Goal: Task Accomplishment & Management: Manage account settings

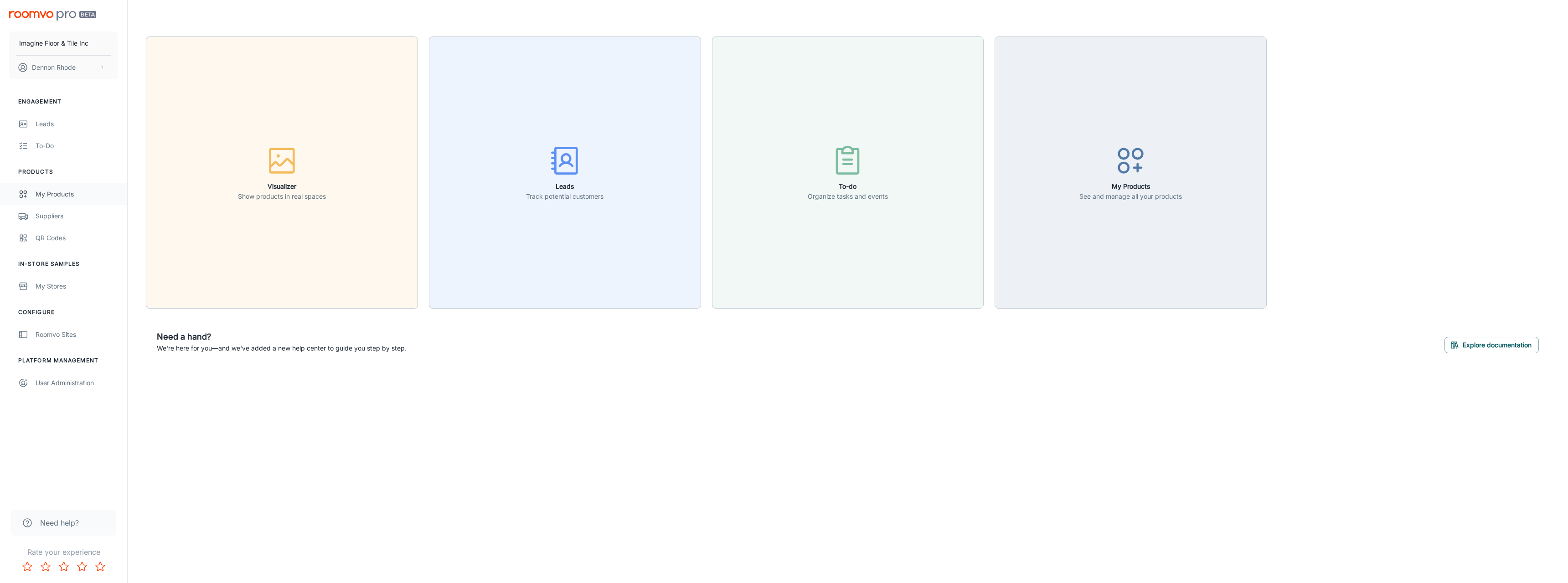
click at [79, 198] on div "My Products" at bounding box center [77, 194] width 83 height 10
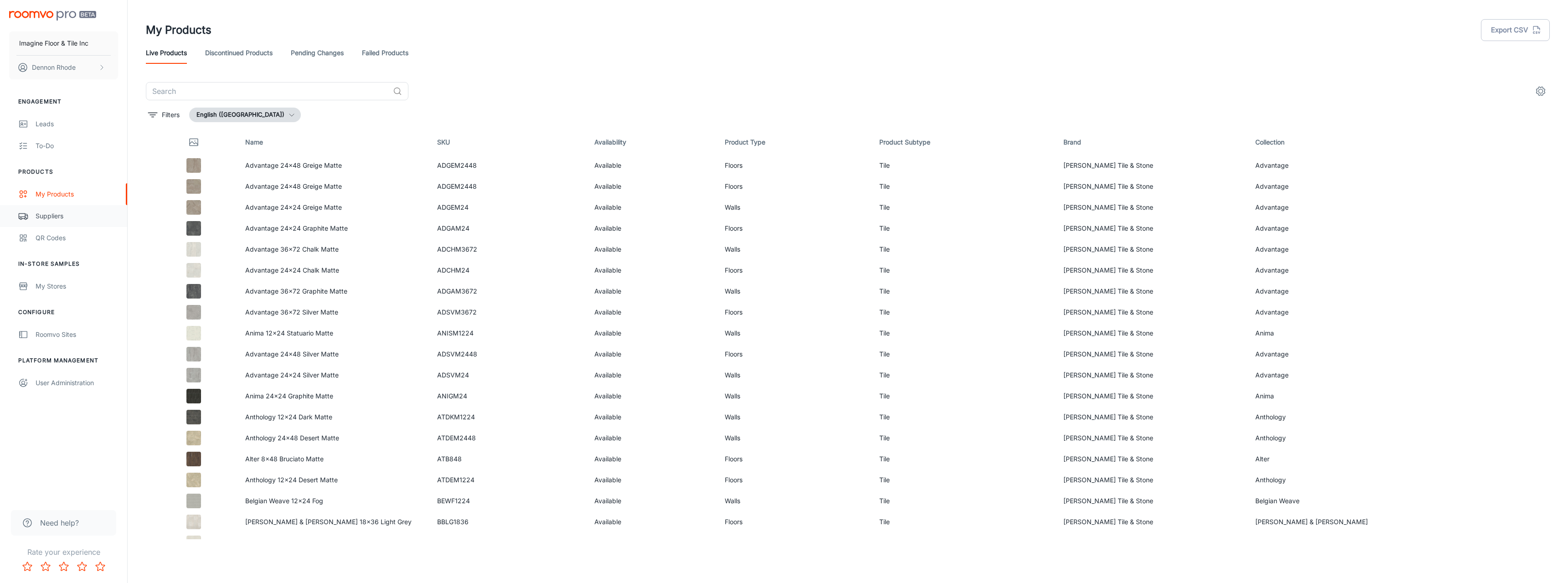
click at [70, 214] on div "Suppliers" at bounding box center [77, 216] width 83 height 10
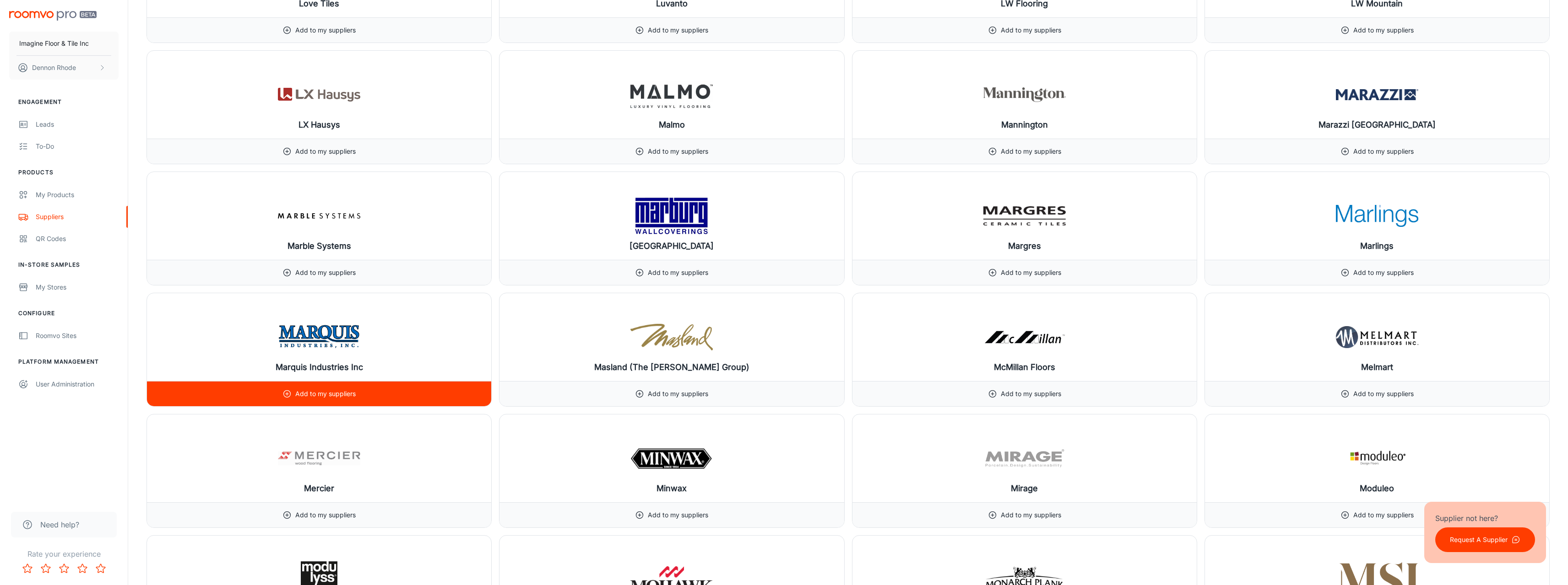
scroll to position [7137, 0]
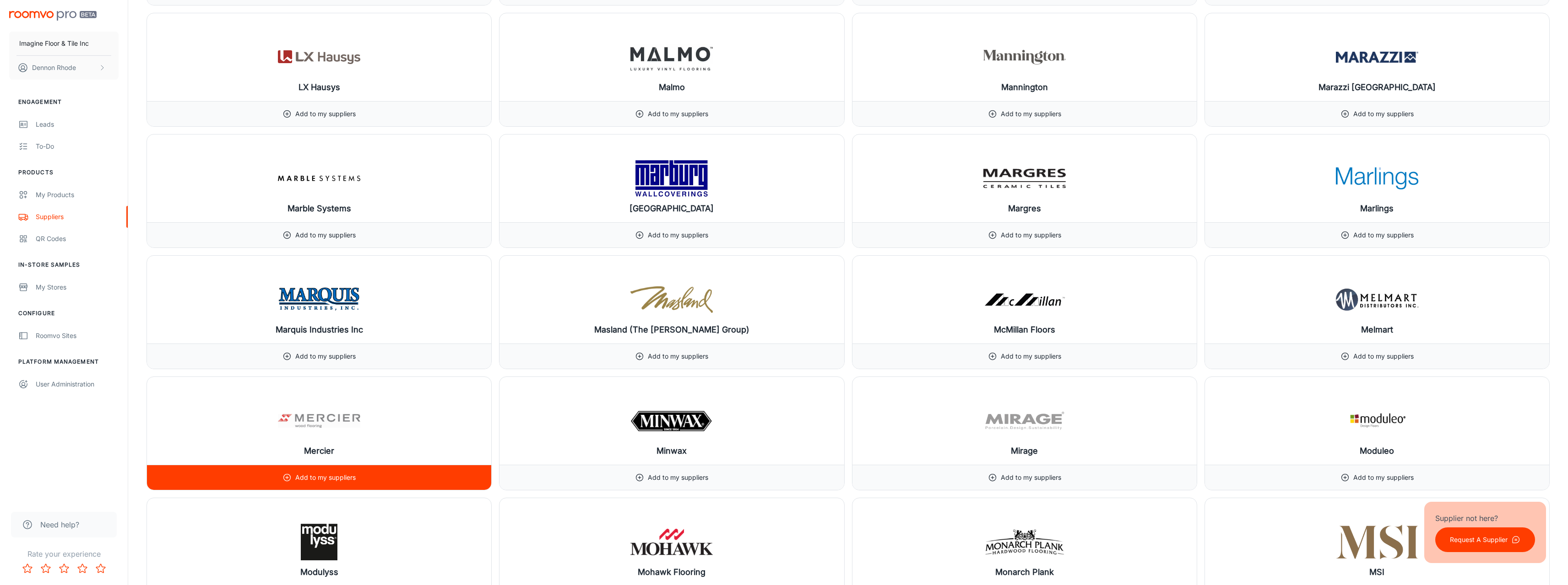
click at [333, 474] on p "Add to my suppliers" at bounding box center [326, 477] width 60 height 10
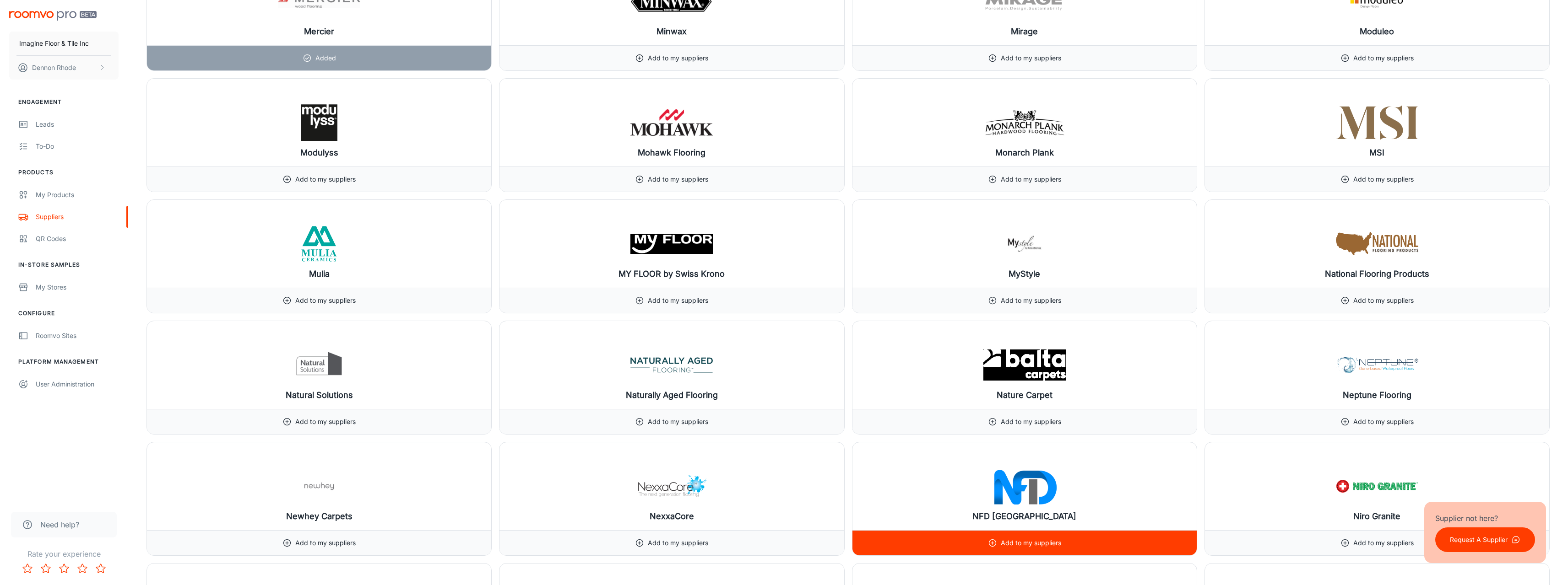
scroll to position [7503, 0]
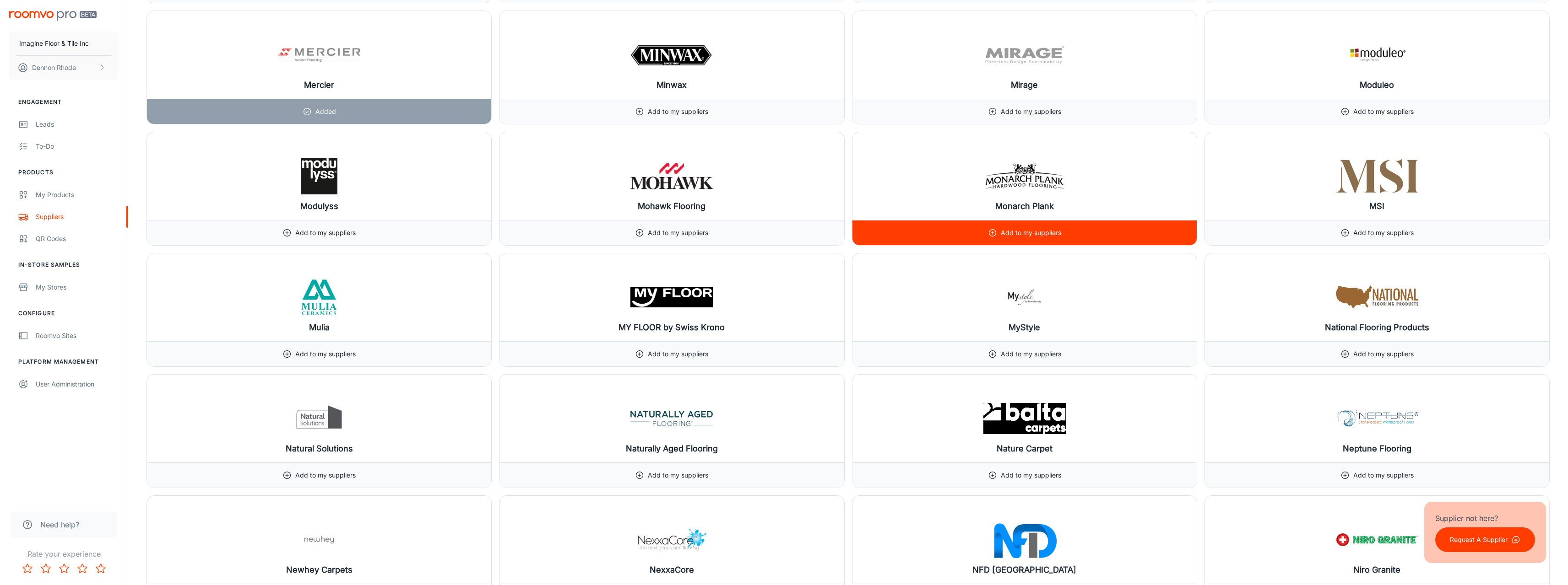
click at [1039, 238] on p "Add to my suppliers" at bounding box center [1031, 233] width 60 height 10
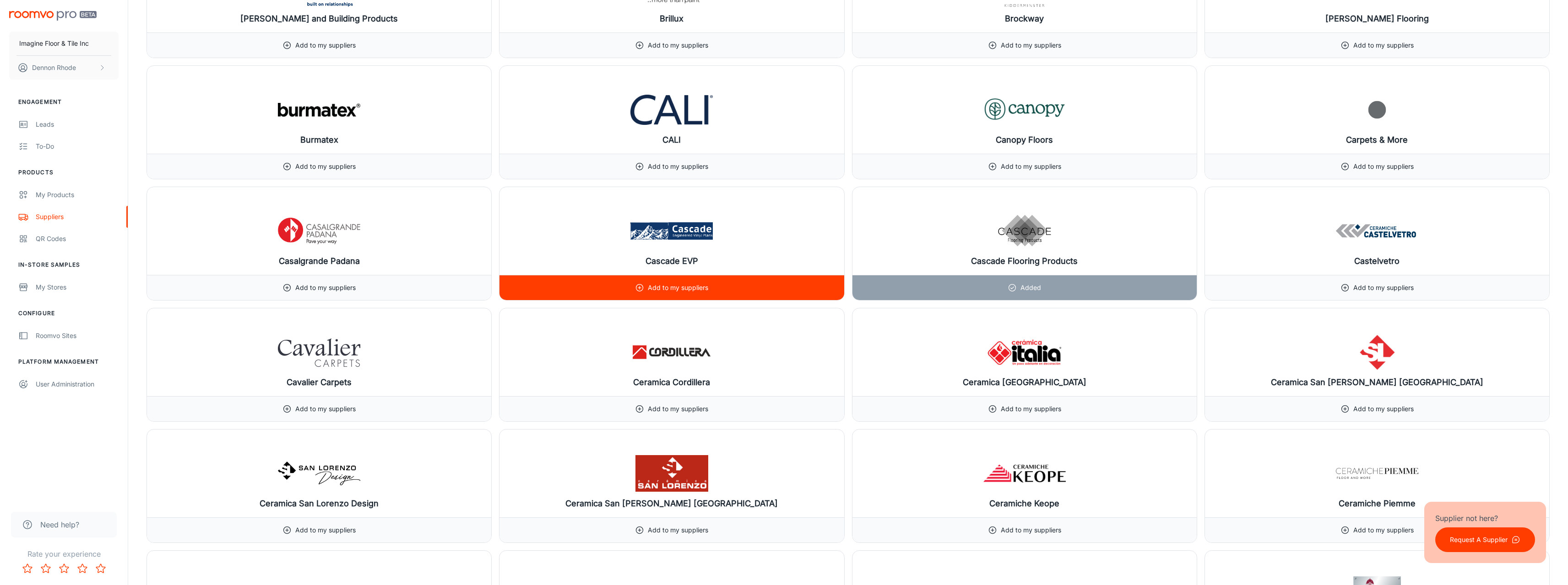
scroll to position [2261, 0]
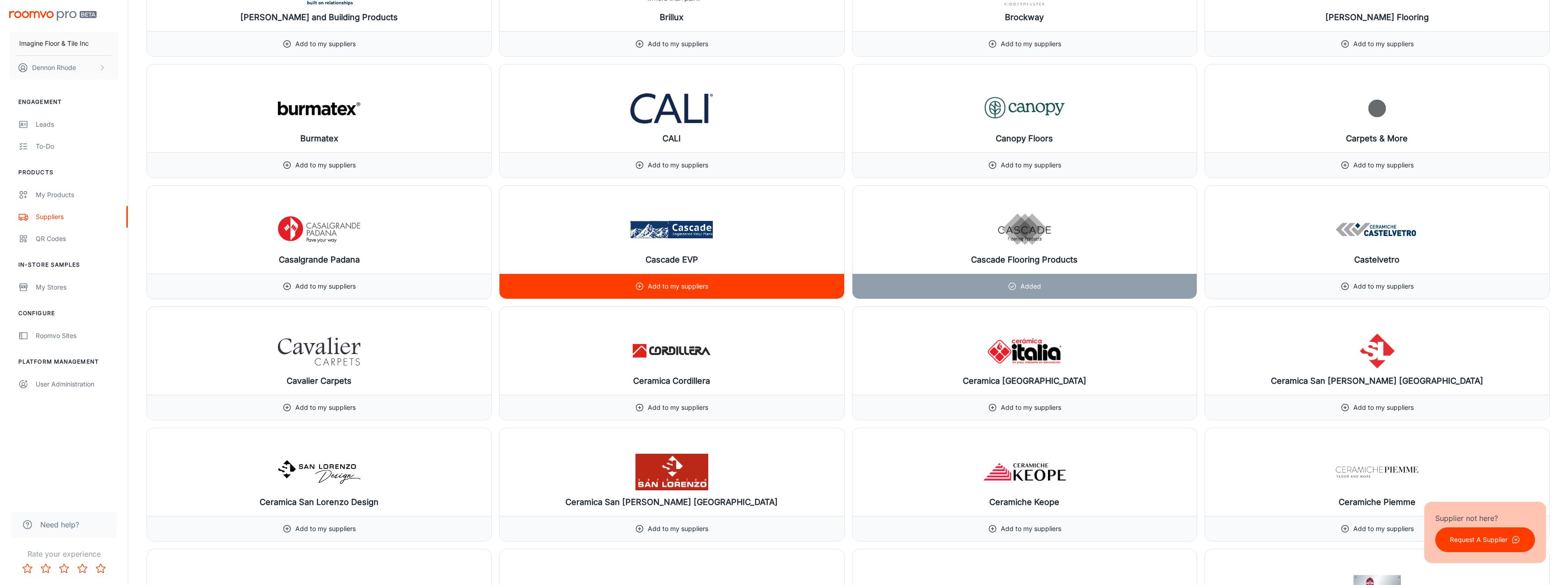
click at [668, 240] on img at bounding box center [671, 229] width 82 height 36
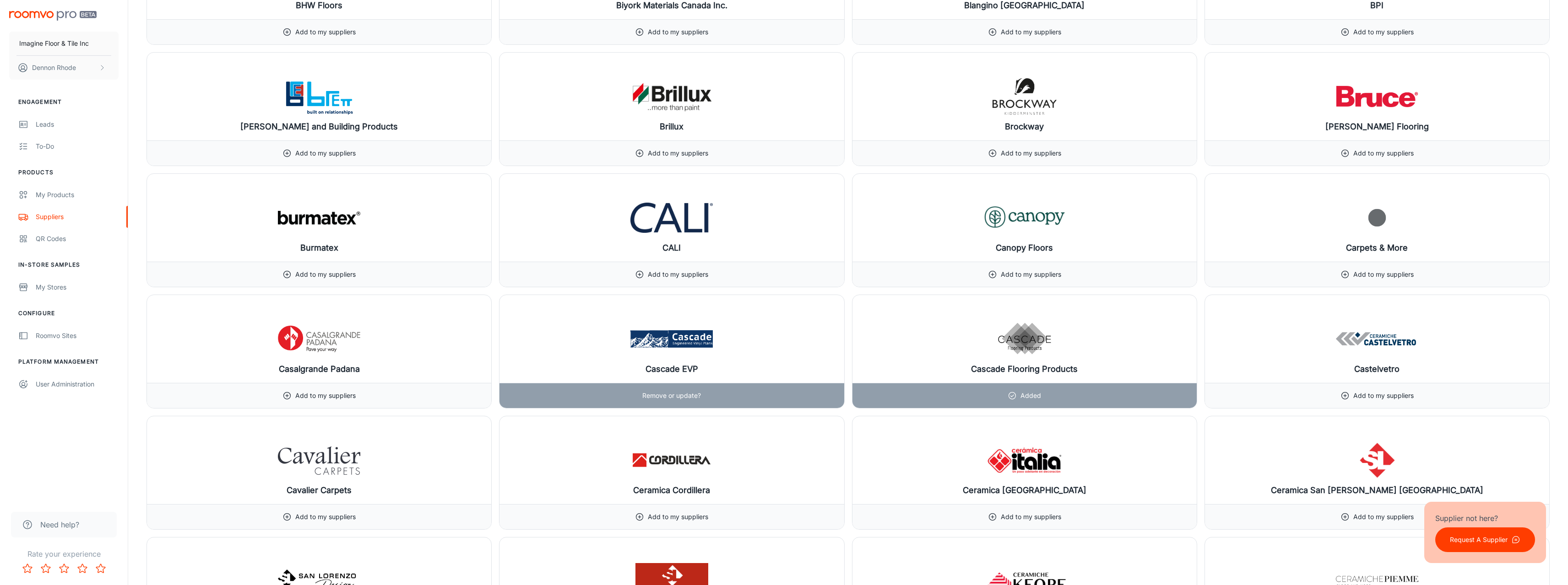
scroll to position [2124, 0]
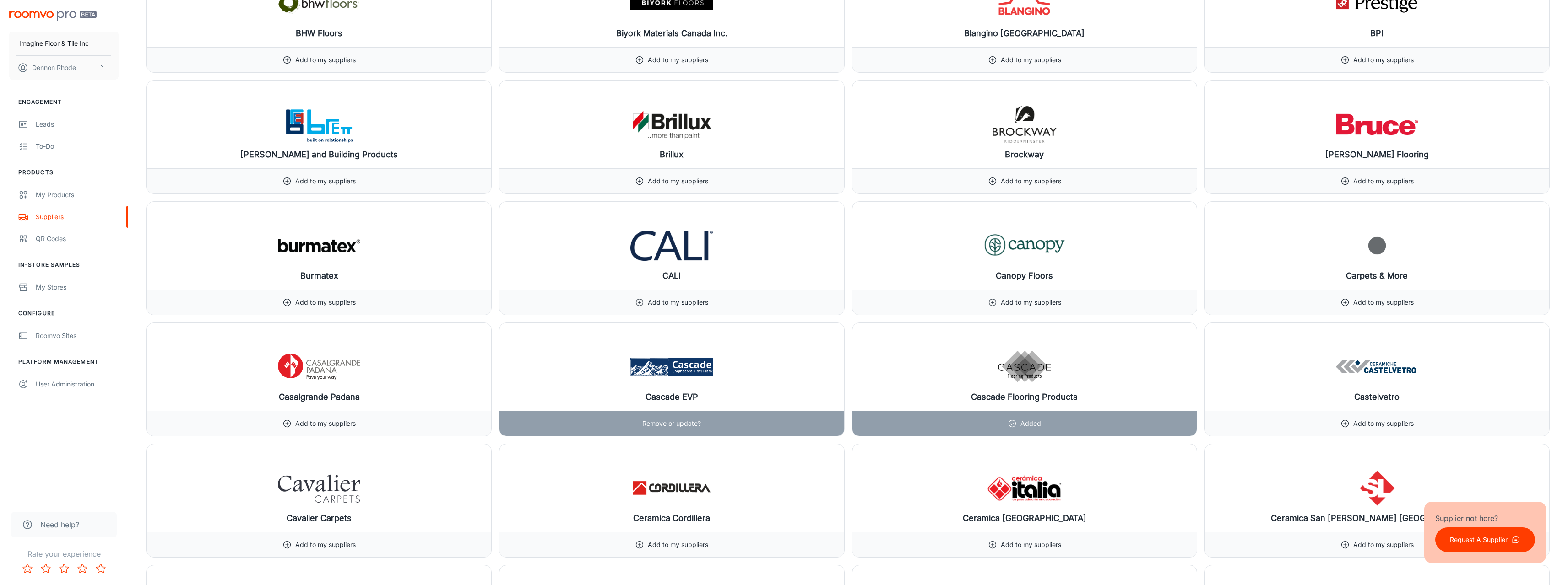
click at [684, 434] on div "Remove or update?" at bounding box center [671, 424] width 58 height 25
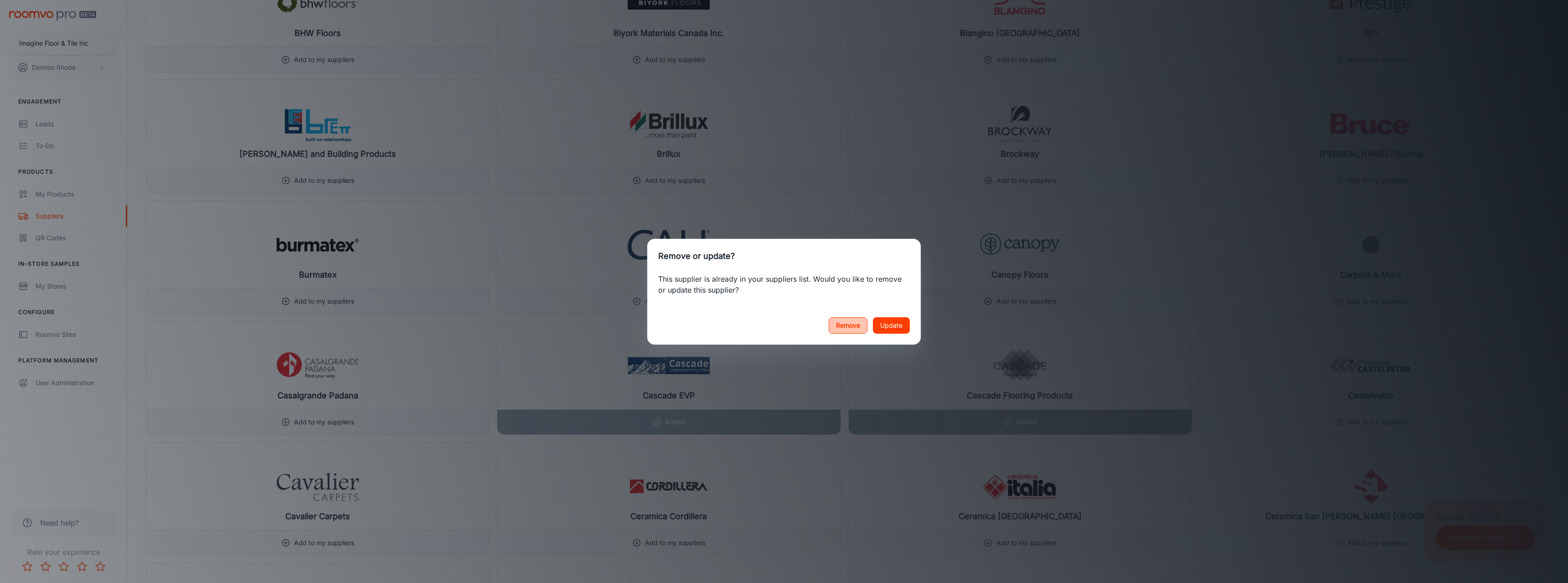
click at [852, 328] on button "Remove" at bounding box center [848, 326] width 39 height 16
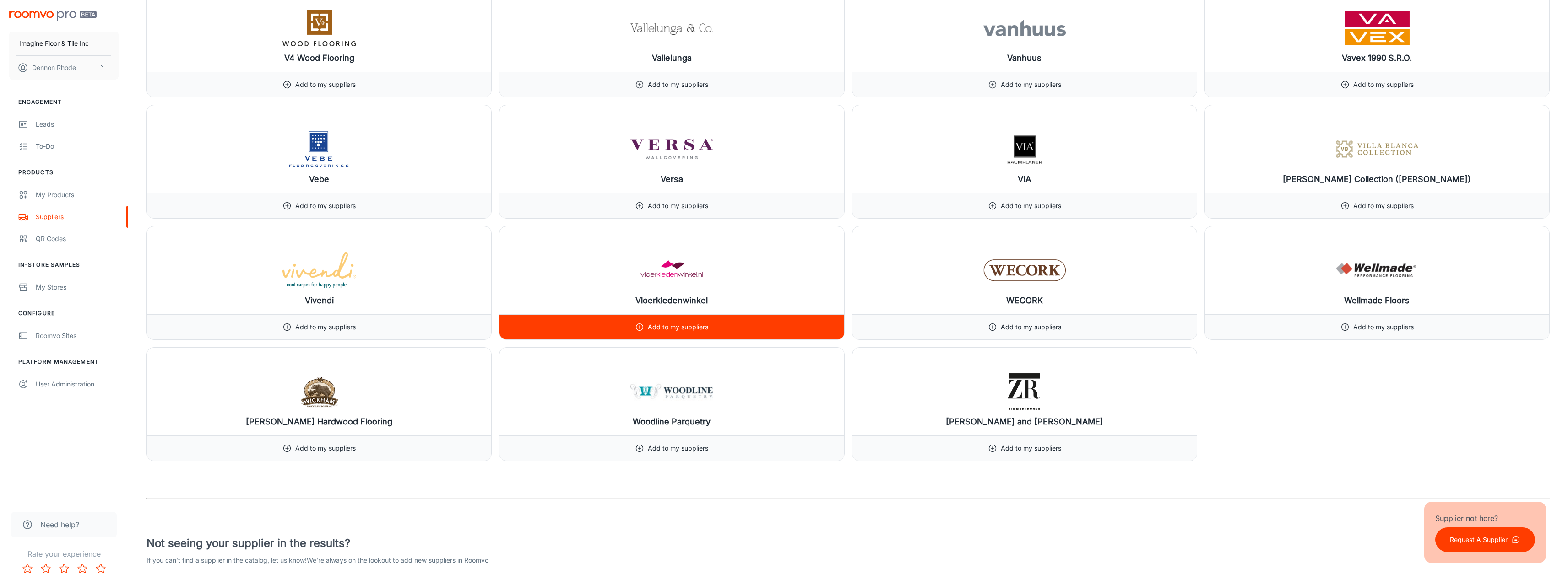
scroll to position [10770, 0]
